Goal: Share content

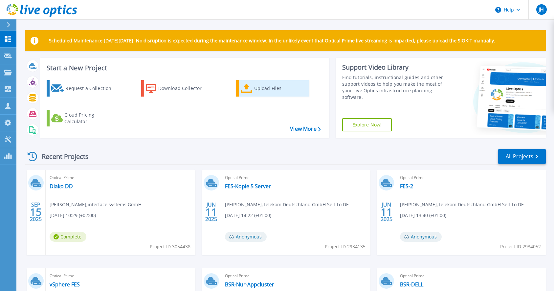
click at [278, 88] on div "Upload Files" at bounding box center [280, 88] width 52 height 13
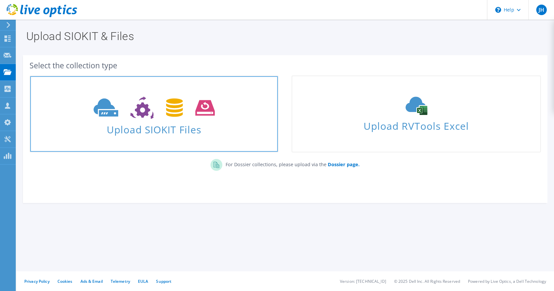
click at [162, 116] on icon at bounding box center [154, 107] width 121 height 23
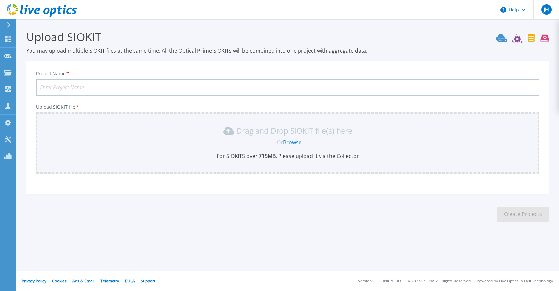
click at [146, 89] on input "Project Name *" at bounding box center [287, 87] width 503 height 16
type input "Diako DD ESX-Server 24 Stunden"
click at [270, 132] on p "Drag and Drop SIOKIT file(s) here" at bounding box center [295, 130] width 116 height 7
click at [289, 140] on link "Browse" at bounding box center [292, 141] width 18 height 7
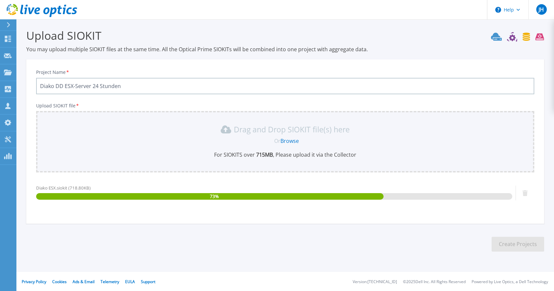
scroll to position [2, 0]
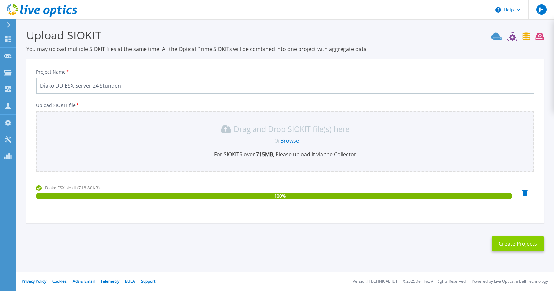
click at [502, 246] on button "Create Projects" at bounding box center [517, 243] width 52 height 15
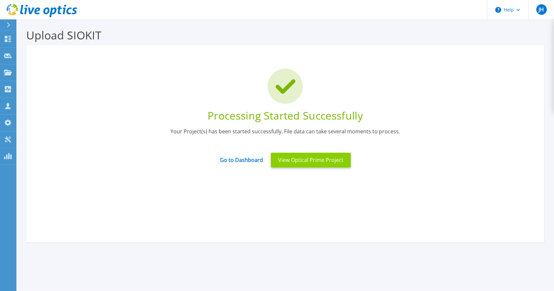
click at [335, 162] on button "View Optical Prime Project" at bounding box center [311, 160] width 80 height 15
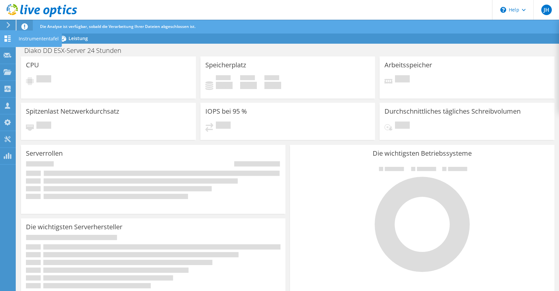
click at [32, 39] on div "Instrumententafel" at bounding box center [38, 39] width 47 height 16
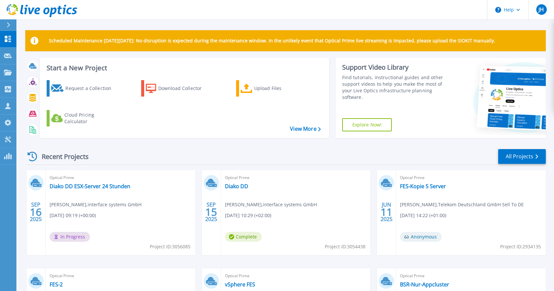
click at [151, 157] on div "Recent Projects All Projects" at bounding box center [285, 156] width 520 height 16
click at [4, 54] on icon at bounding box center [8, 55] width 8 height 5
click at [5, 38] on icon at bounding box center [8, 39] width 6 height 6
click at [94, 186] on link "Diako DD ESX-Server 24 Stunden" at bounding box center [90, 186] width 81 height 7
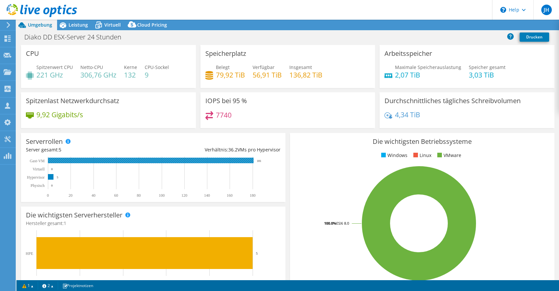
select select "USD"
click at [456, 24] on link "Freigabe" at bounding box center [464, 25] width 32 height 10
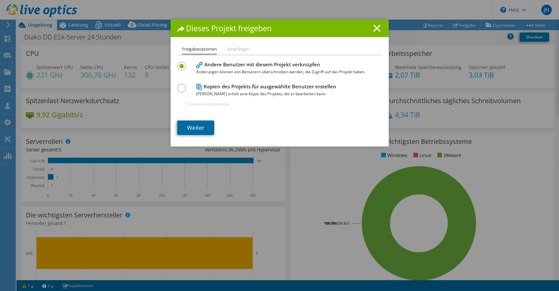
click at [205, 127] on link "Weiter" at bounding box center [195, 127] width 37 height 14
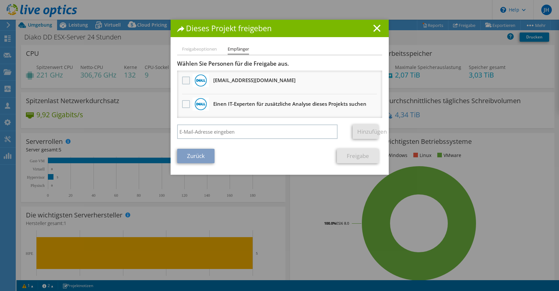
click at [183, 80] on label at bounding box center [187, 80] width 10 height 8
click at [0, 0] on input "checkbox" at bounding box center [0, 0] width 0 height 0
click at [359, 153] on link "Freigabe" at bounding box center [358, 156] width 42 height 14
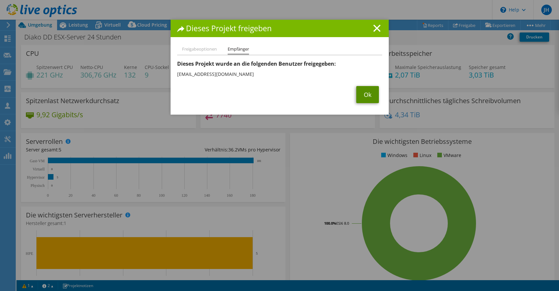
click at [369, 94] on link "Ok" at bounding box center [367, 94] width 23 height 17
